Goal: Task Accomplishment & Management: Use online tool/utility

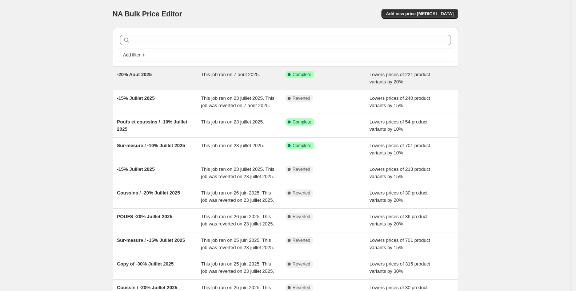
click at [147, 73] on span "-20% Aout 2025" at bounding box center [134, 74] width 35 height 5
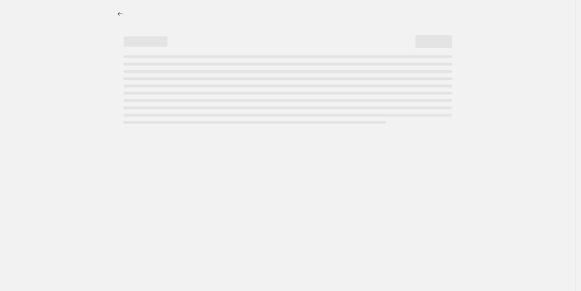
select select "percentage"
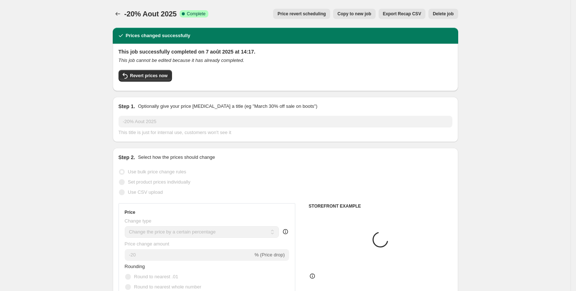
select select "collection"
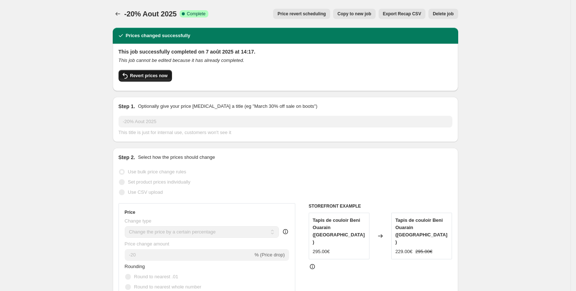
click at [159, 78] on span "Revert prices now" at bounding box center [148, 76] width 37 height 6
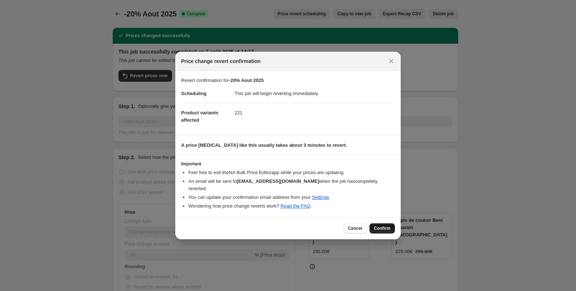
click at [380, 225] on span "Confirm" at bounding box center [382, 228] width 17 height 6
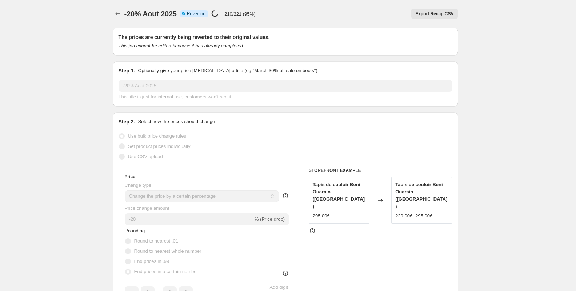
select select "percentage"
select select "collection"
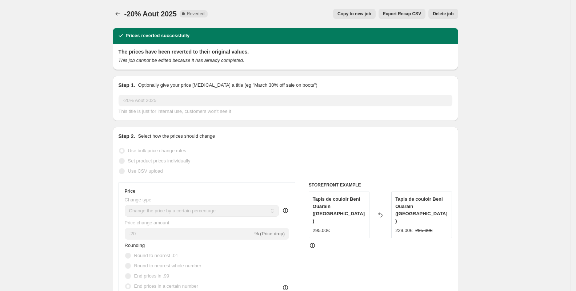
click at [356, 15] on span "Copy to new job" at bounding box center [355, 14] width 34 height 6
select select "percentage"
select select "collection"
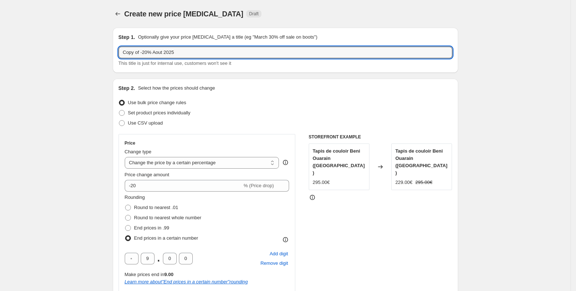
drag, startPoint x: 145, startPoint y: 53, endPoint x: 108, endPoint y: 52, distance: 36.8
type input "-20% Aout 2025"
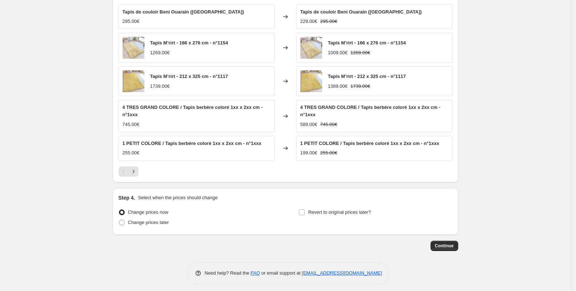
scroll to position [555, 0]
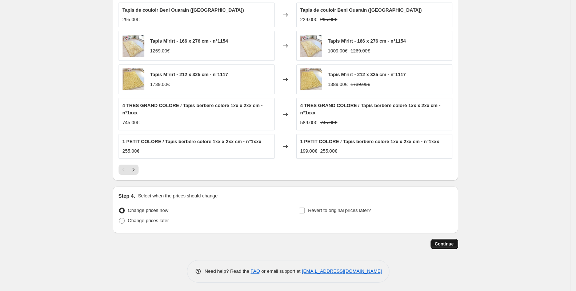
click at [449, 241] on span "Continue" at bounding box center [444, 244] width 19 height 6
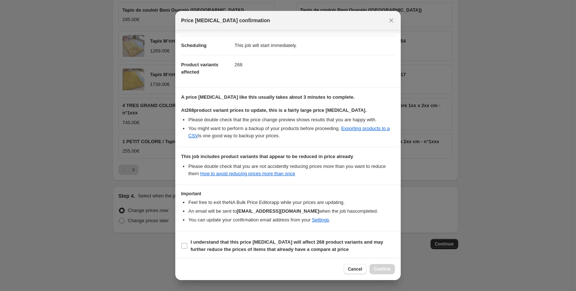
scroll to position [55, 0]
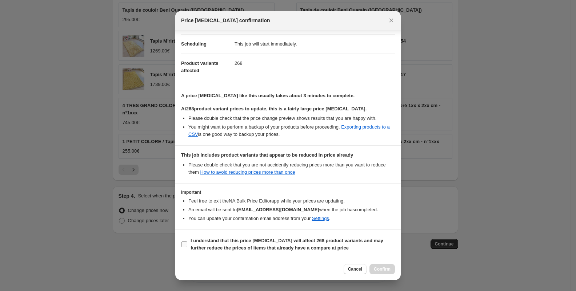
click at [236, 237] on span "I understand that this price change job will affect 268 product variants and ma…" at bounding box center [293, 244] width 204 height 15
click at [187, 241] on input "I understand that this price change job will affect 268 product variants and ma…" at bounding box center [185, 244] width 6 height 6
checkbox input "true"
click at [377, 270] on span "Confirm" at bounding box center [382, 269] width 17 height 6
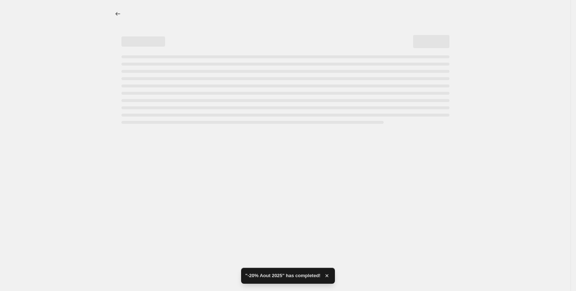
select select "percentage"
select select "collection"
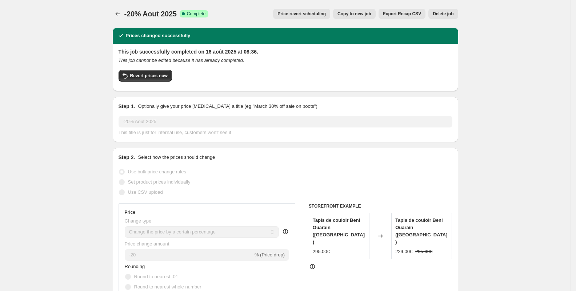
click at [123, 13] on button "Price change jobs" at bounding box center [118, 14] width 10 height 10
